Goal: Find contact information: Find contact information

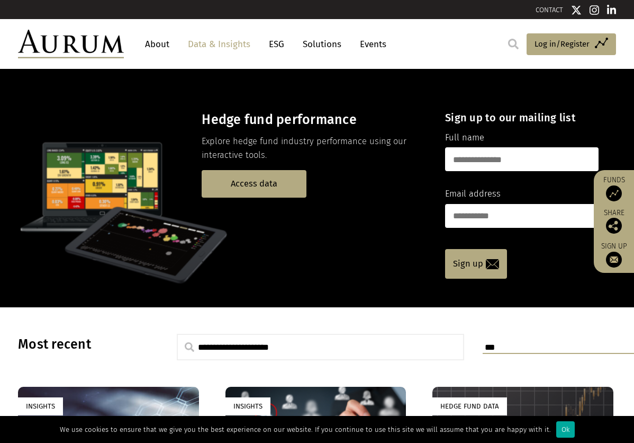
drag, startPoint x: 636, startPoint y: 73, endPoint x: 637, endPoint y: 35, distance: 37.1
click at [288, 191] on link "Access data" at bounding box center [254, 183] width 105 height 27
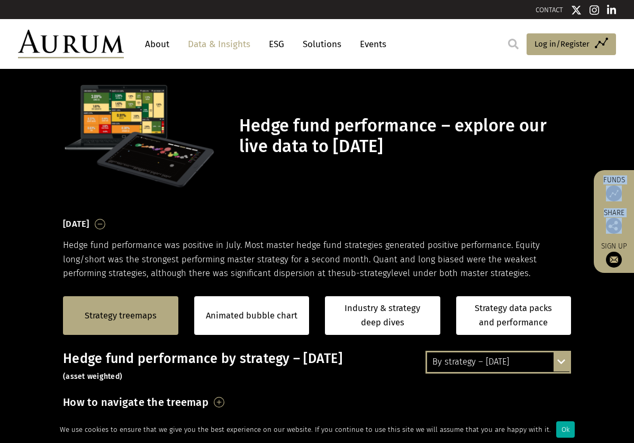
drag, startPoint x: 633, startPoint y: 45, endPoint x: 616, endPoint y: 213, distance: 168.8
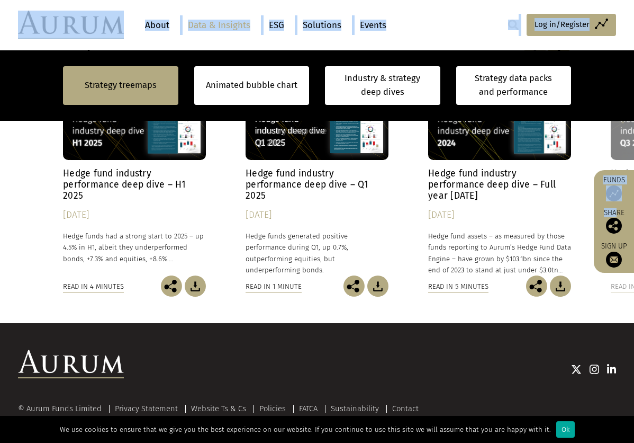
scroll to position [937, 0]
